Goal: Find specific page/section: Find specific page/section

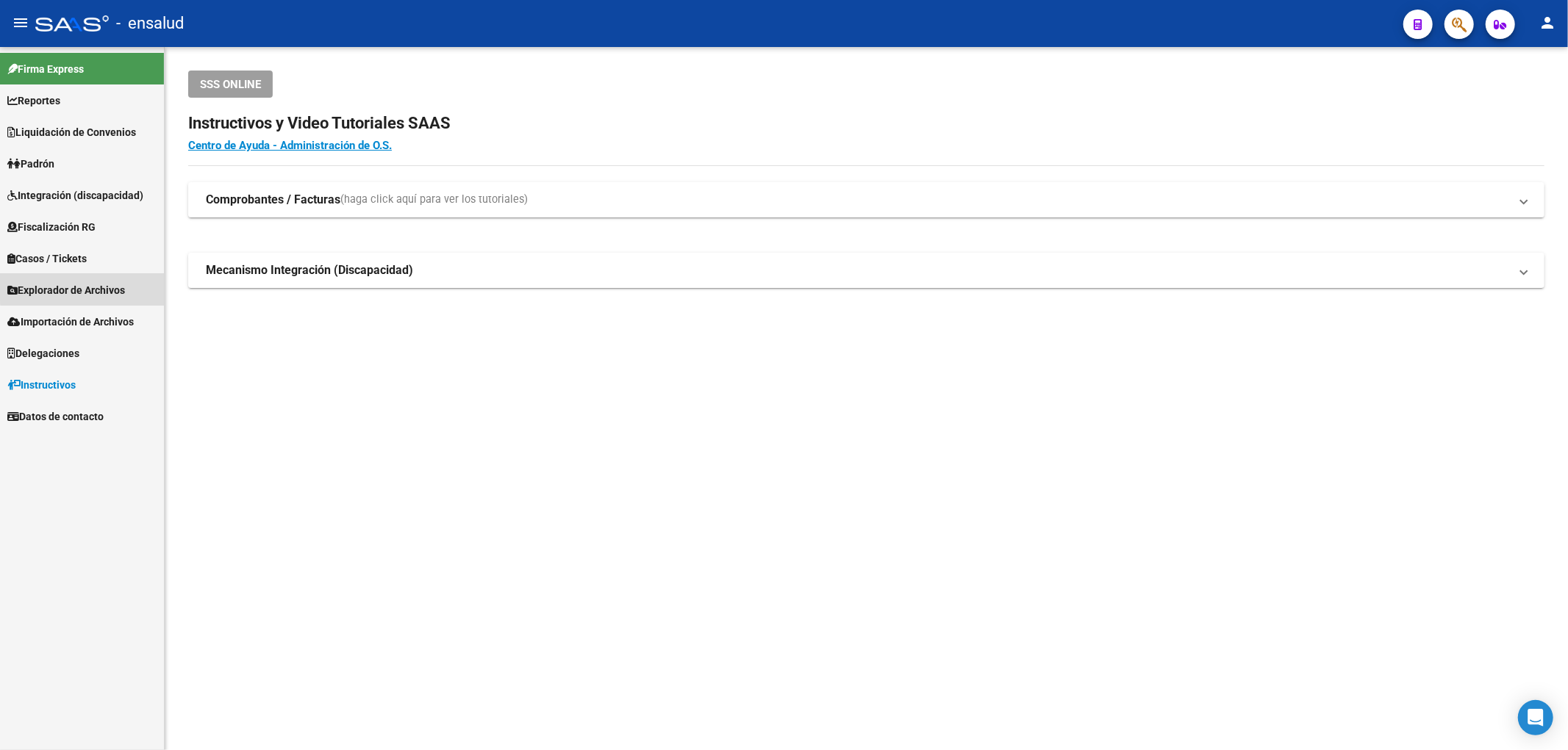
click at [83, 283] on span "Explorador de Archivos" at bounding box center [66, 290] width 118 height 16
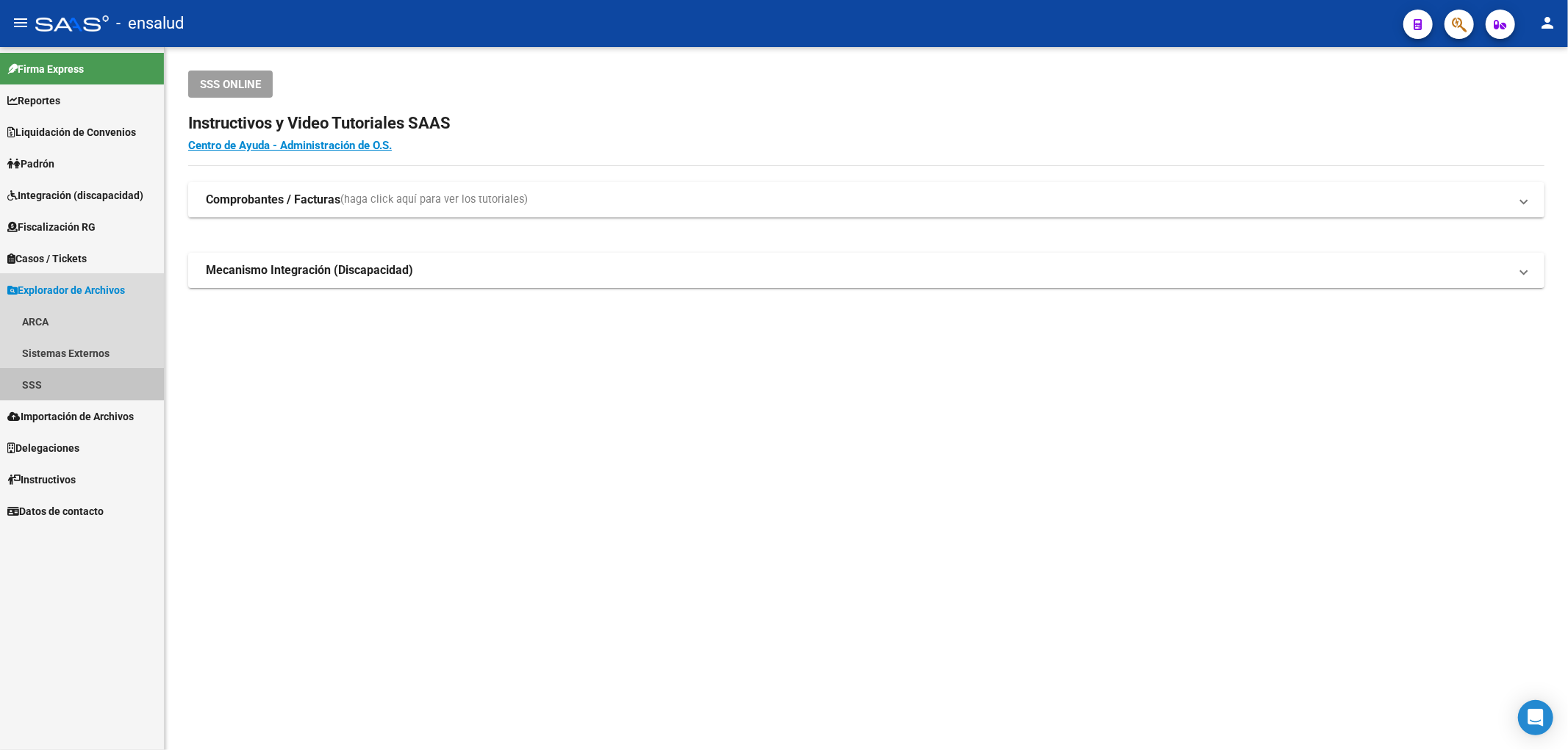
click at [47, 371] on link "SSS" at bounding box center [82, 384] width 164 height 32
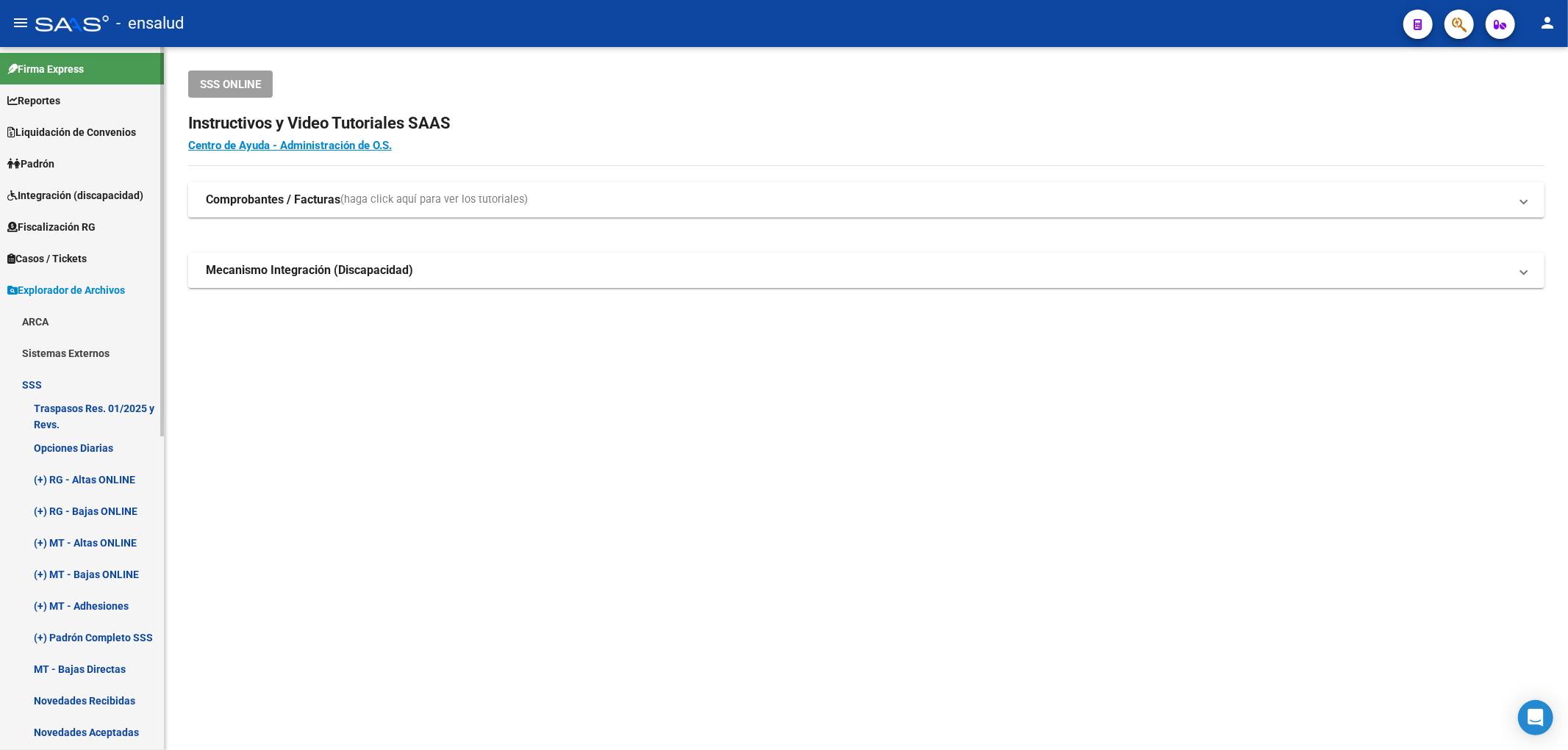
click at [104, 442] on link "Opciones Diarias" at bounding box center [82, 447] width 164 height 32
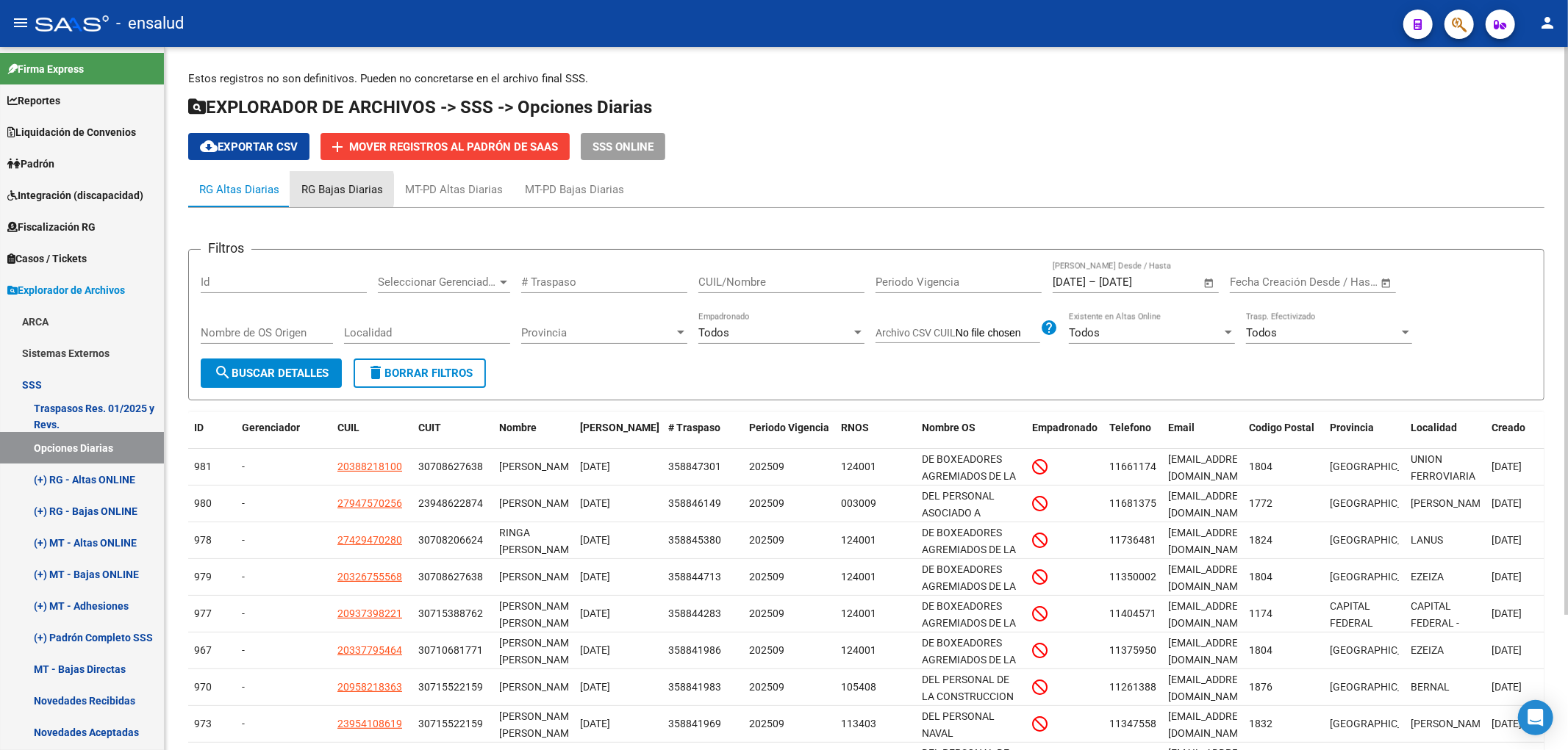
click at [320, 189] on div "RG Bajas Diarias" at bounding box center [342, 189] width 82 height 16
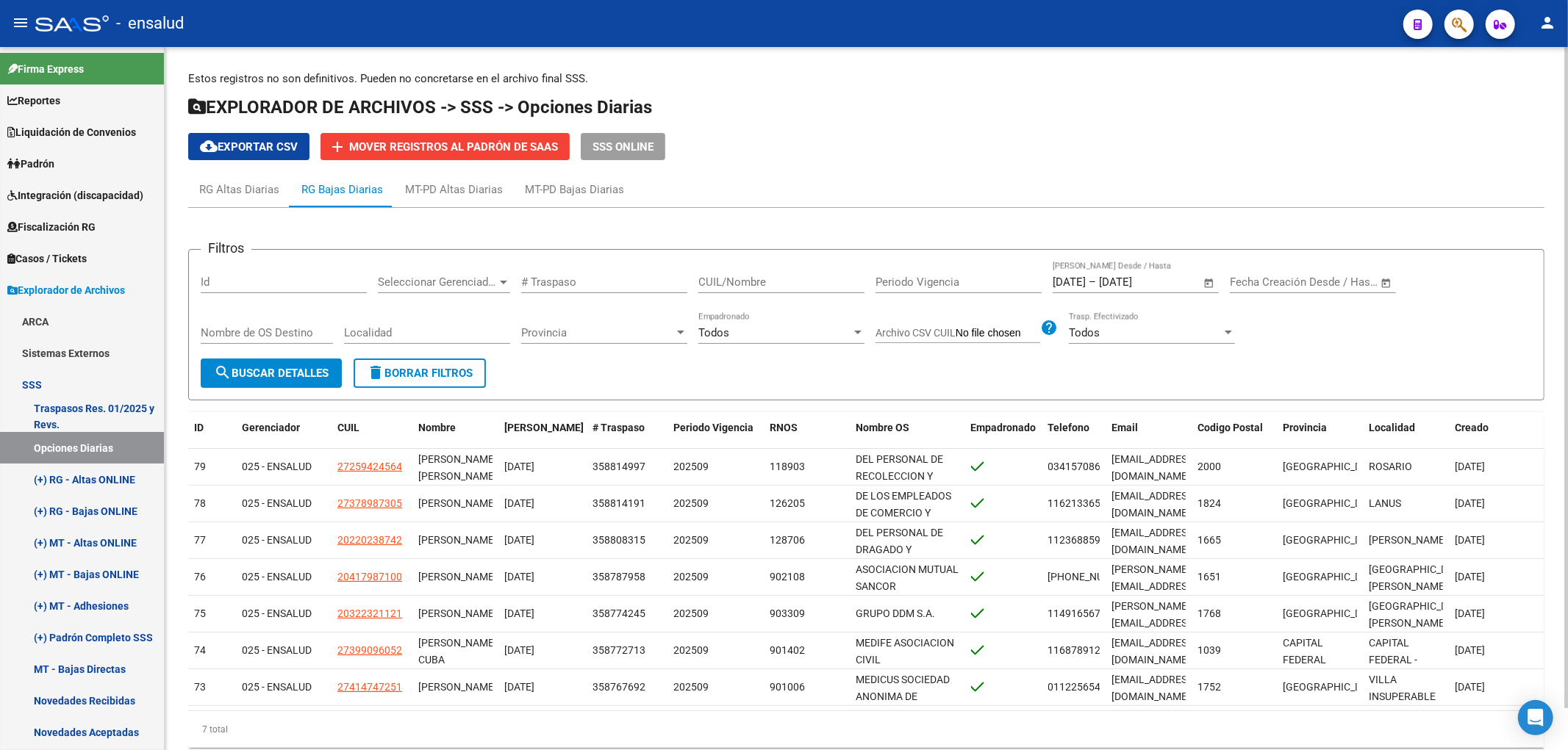
scroll to position [45, 0]
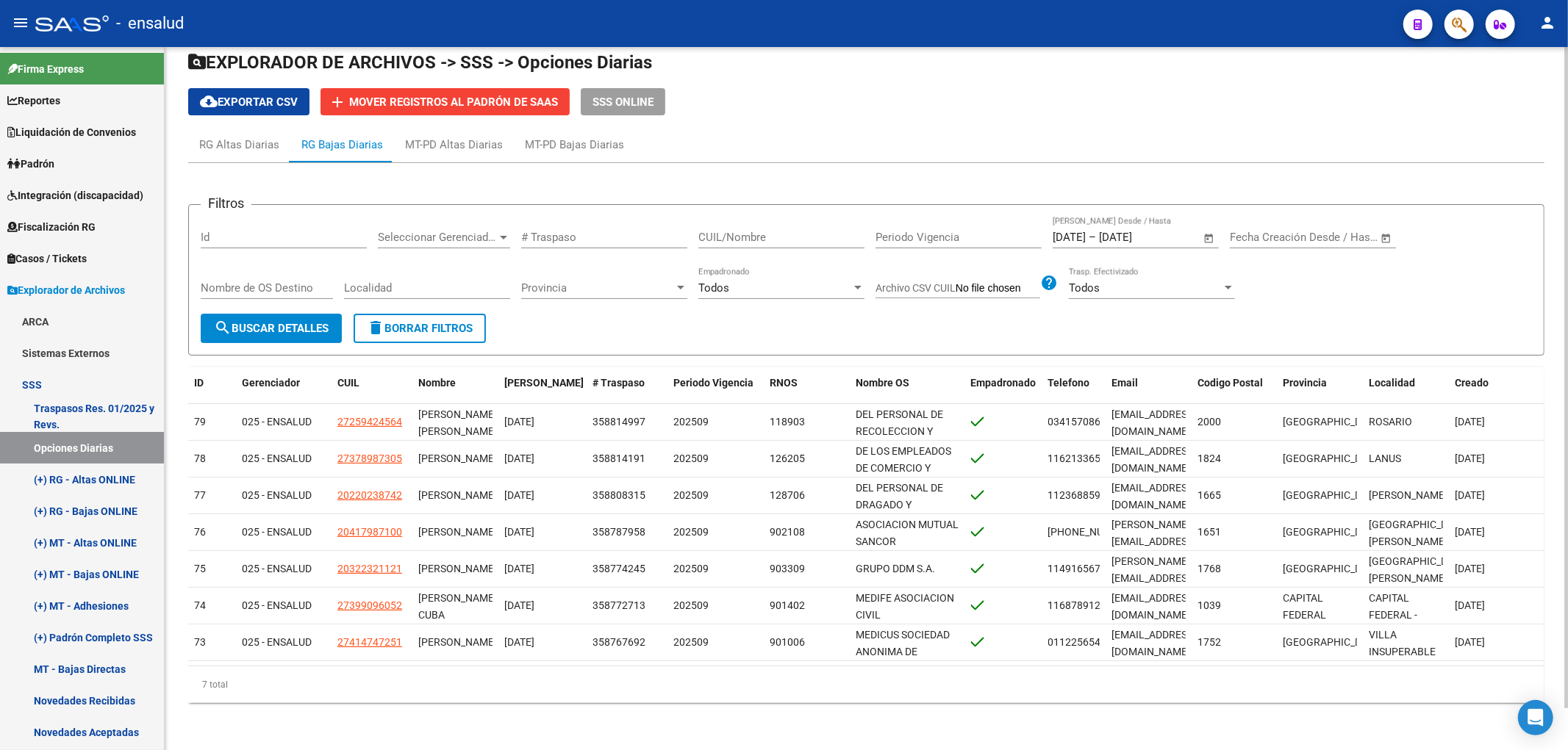
click at [230, 163] on div "Filtros Id Seleccionar Gerenciador Seleccionar Gerenciador # Traspaso CUIL/Nomb…" at bounding box center [867, 439] width 1356 height 551
click at [233, 145] on div "RG Altas Diarias" at bounding box center [238, 144] width 80 height 16
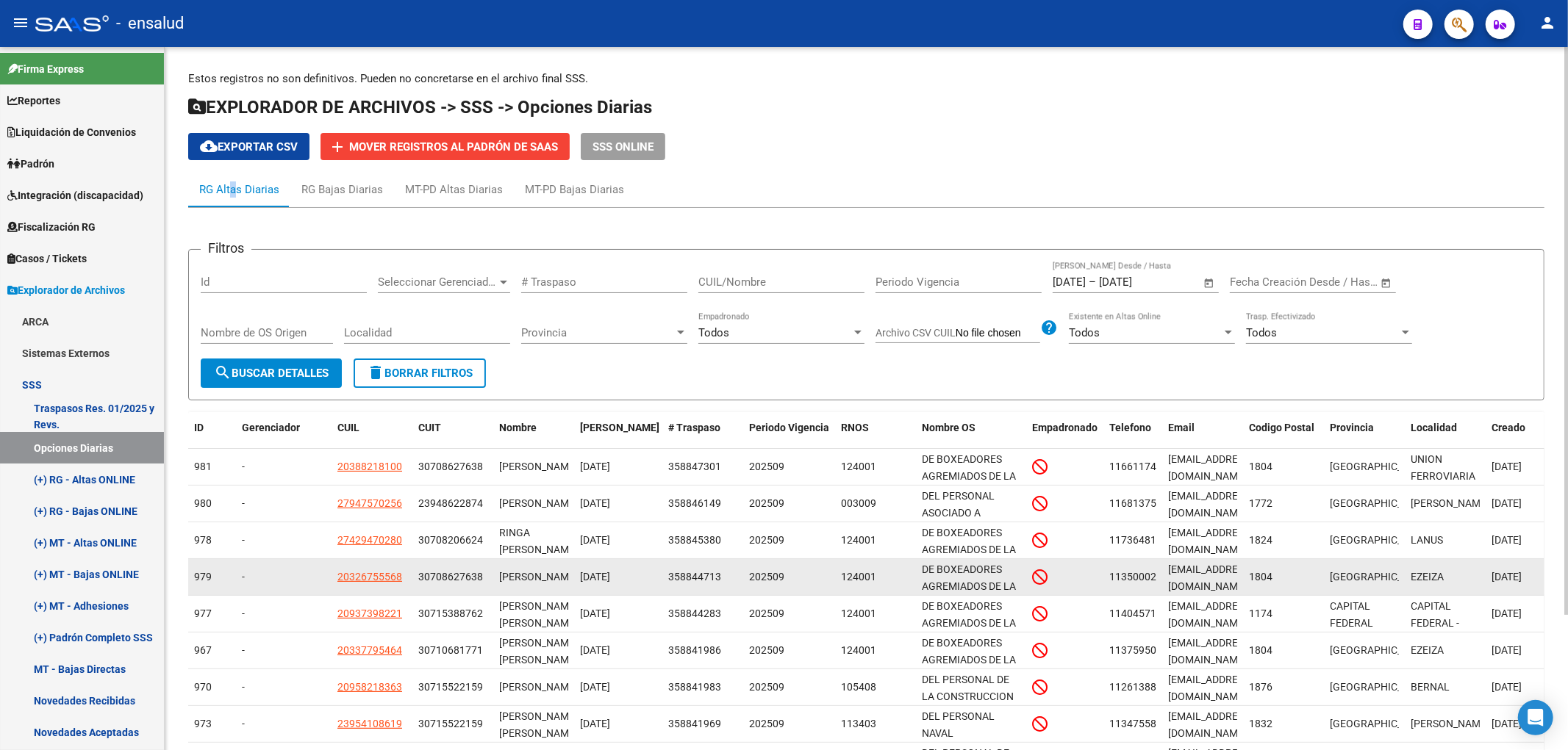
scroll to position [163, 0]
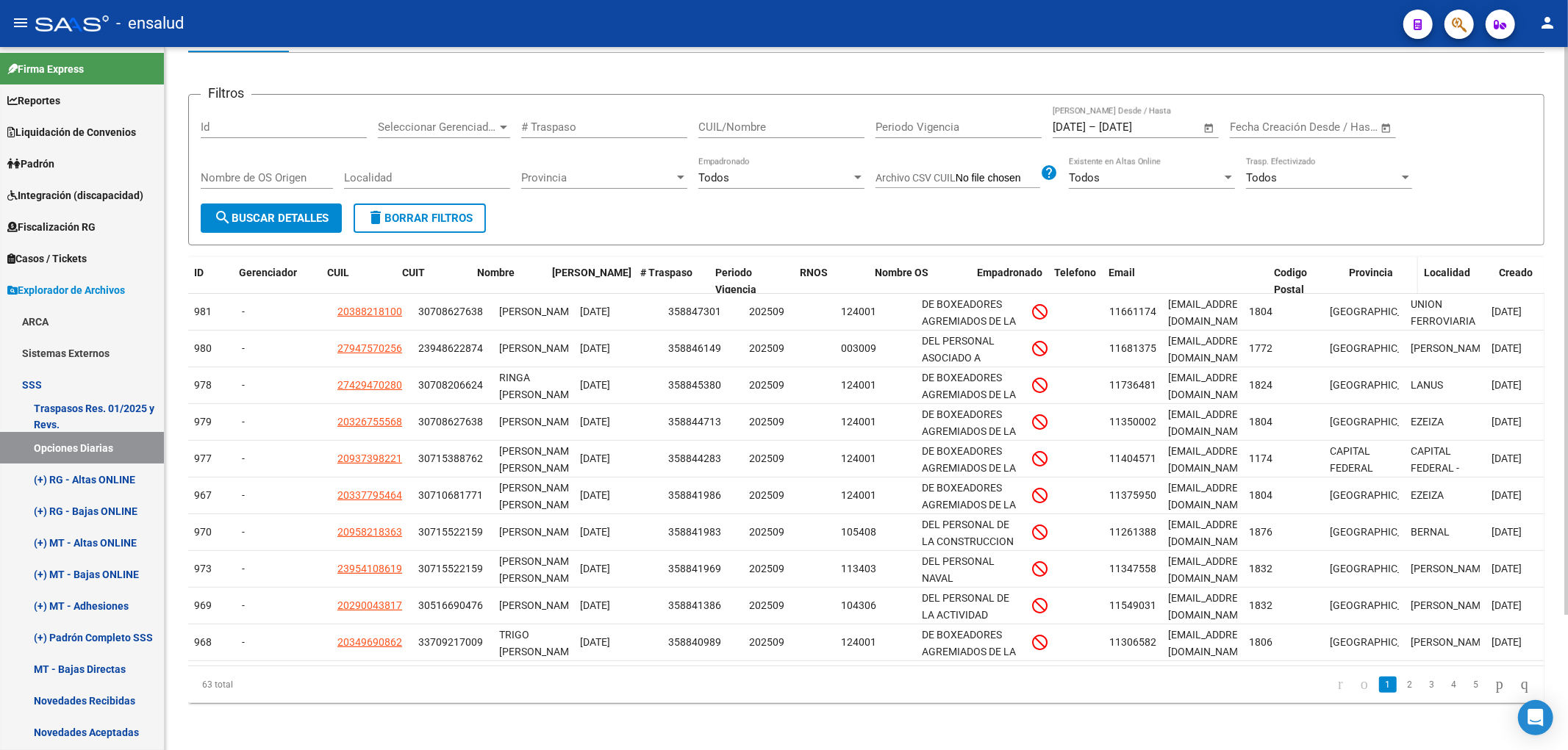
drag, startPoint x: 1241, startPoint y: 251, endPoint x: 1353, endPoint y: 249, distance: 112.0
click at [1353, 257] on div "ID Gerenciador CUIL CUIT Nombre Fecha Traspaso # Traspaso Periodo Vigencia RNOS…" at bounding box center [885, 281] width 1392 height 48
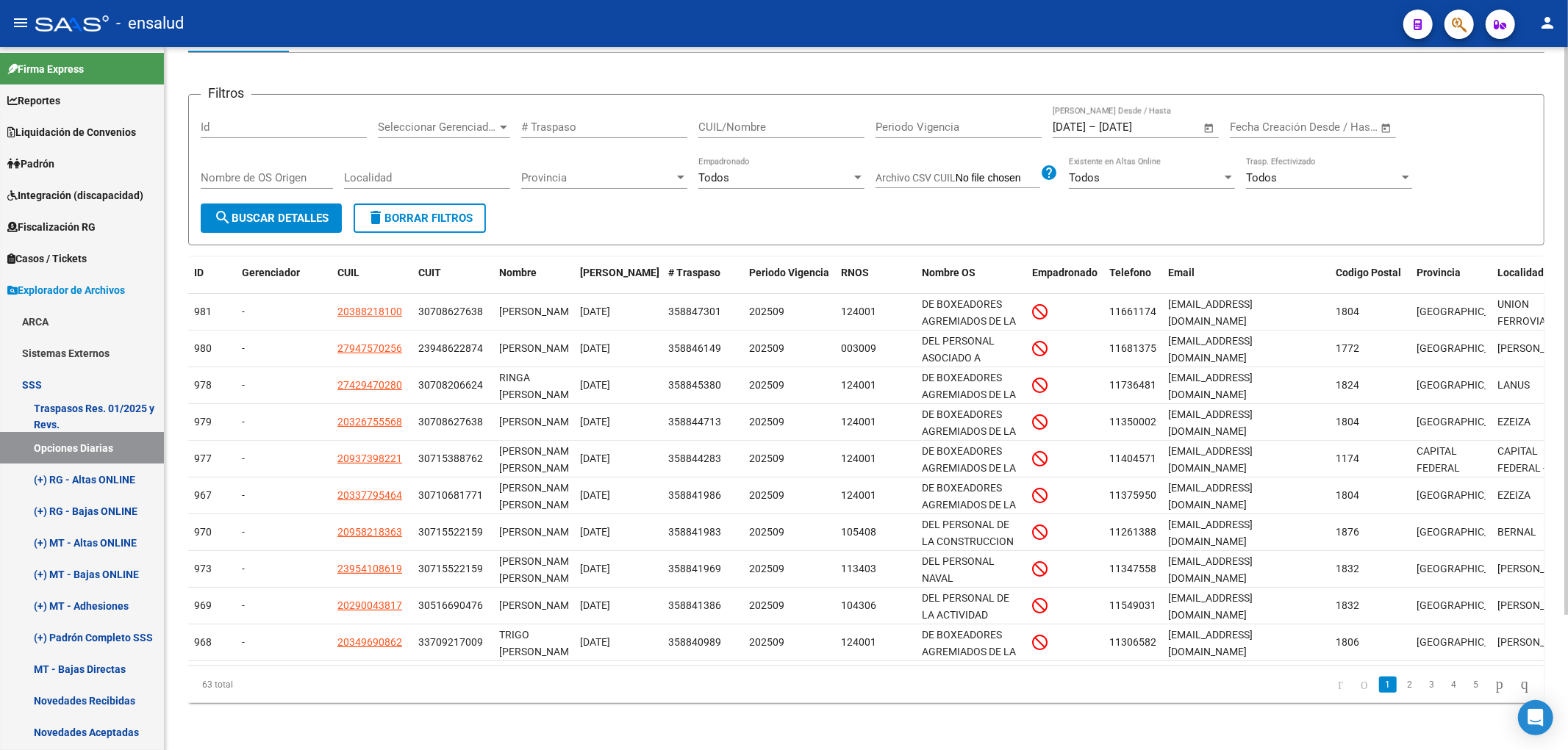
scroll to position [0, 0]
